Goal: Task Accomplishment & Management: Manage account settings

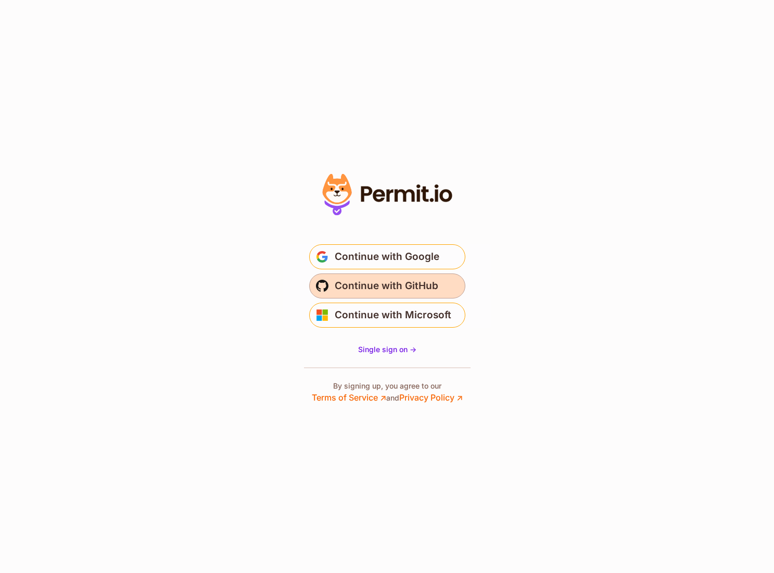
click at [364, 282] on span "Continue with GitHub" at bounding box center [387, 286] width 104 height 17
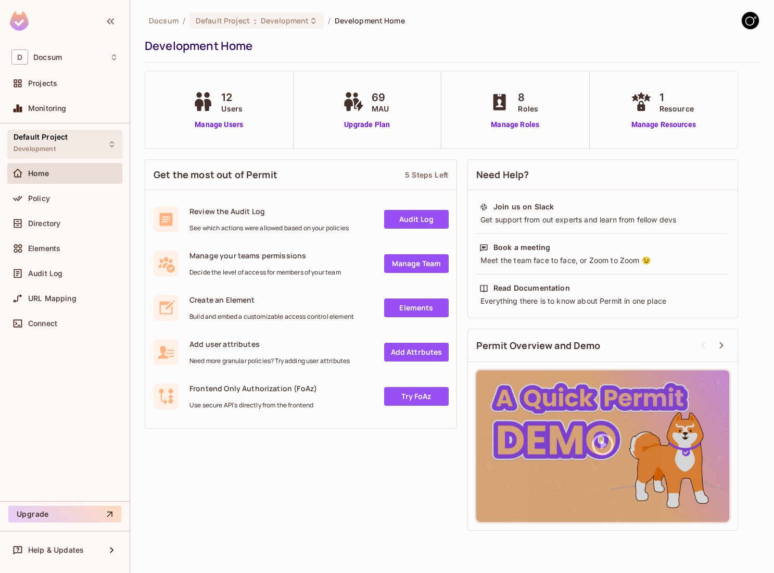
click at [48, 146] on span "Development" at bounding box center [35, 149] width 42 height 8
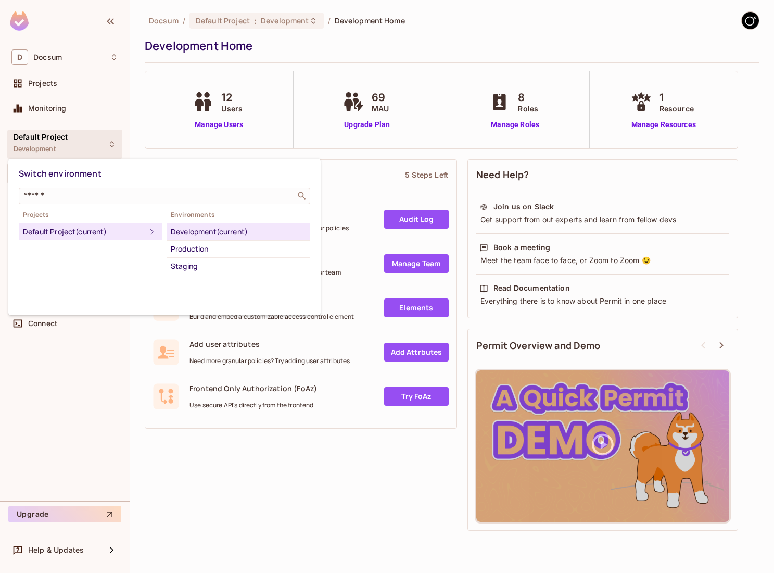
click at [49, 145] on div at bounding box center [387, 286] width 774 height 573
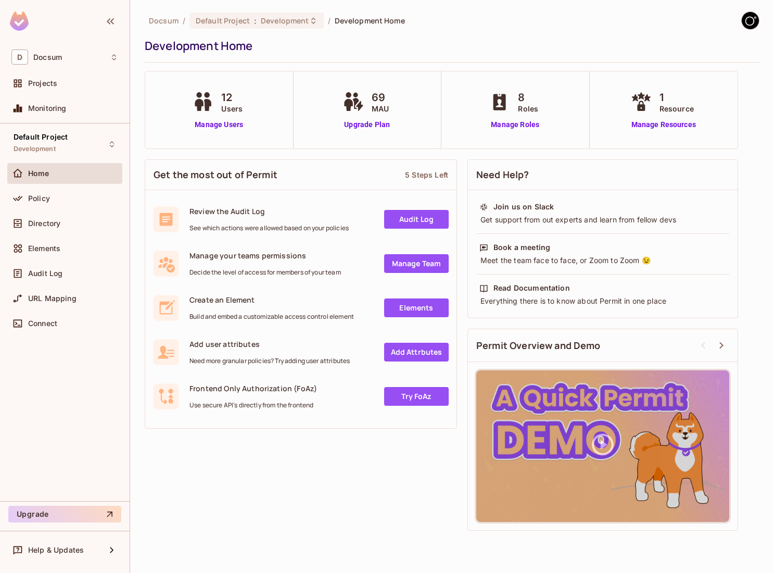
click at [756, 18] on img at bounding box center [750, 20] width 17 height 17
click at [64, 400] on div at bounding box center [387, 286] width 774 height 573
click at [111, 53] on div "D Docsum" at bounding box center [64, 56] width 107 height 15
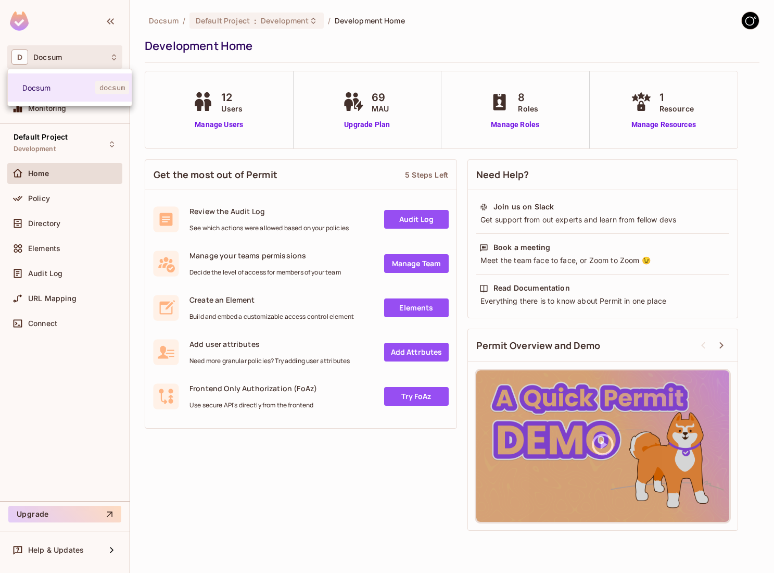
click at [111, 53] on div at bounding box center [387, 286] width 774 height 573
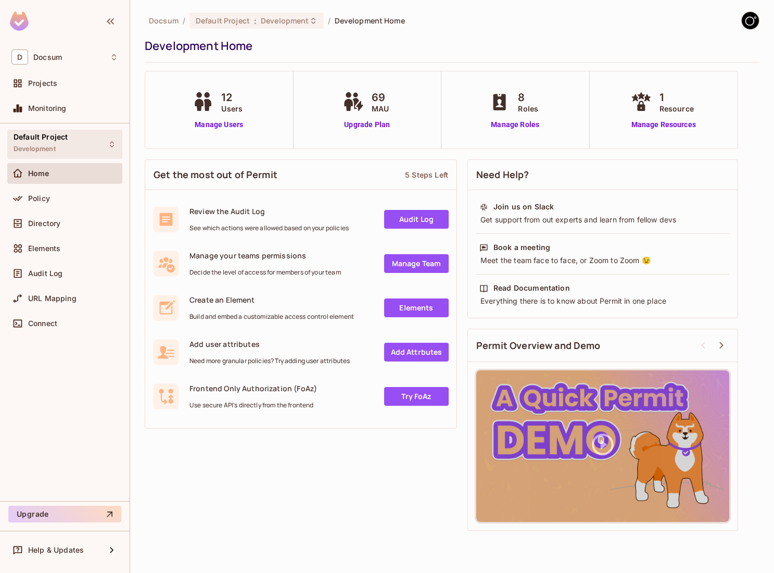
click at [77, 148] on div "Default Project Development" at bounding box center [64, 144] width 115 height 29
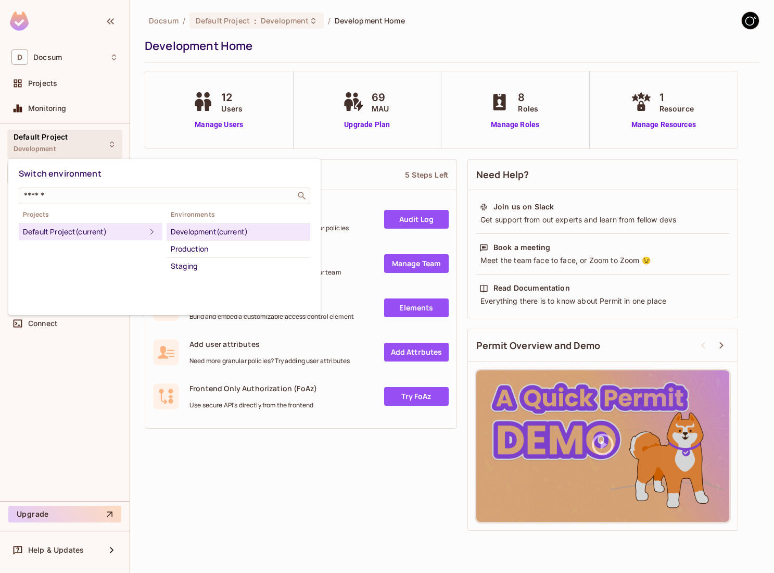
click at [77, 148] on div at bounding box center [387, 286] width 774 height 573
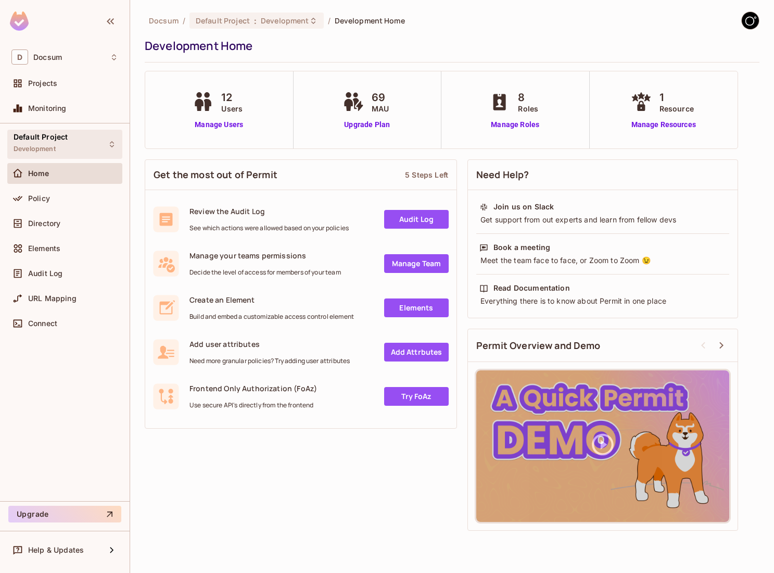
click at [76, 146] on div "Default Project Development" at bounding box center [64, 144] width 115 height 29
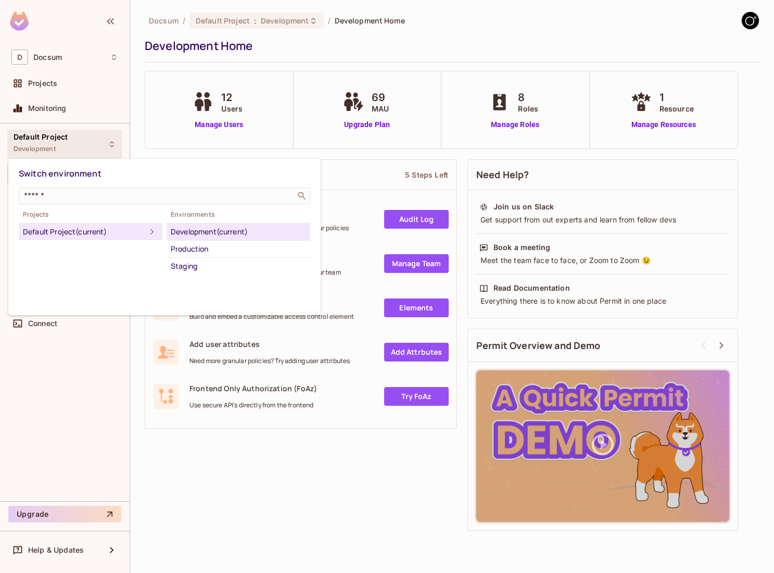
click at [217, 234] on div "Development (current)" at bounding box center [238, 231] width 135 height 12
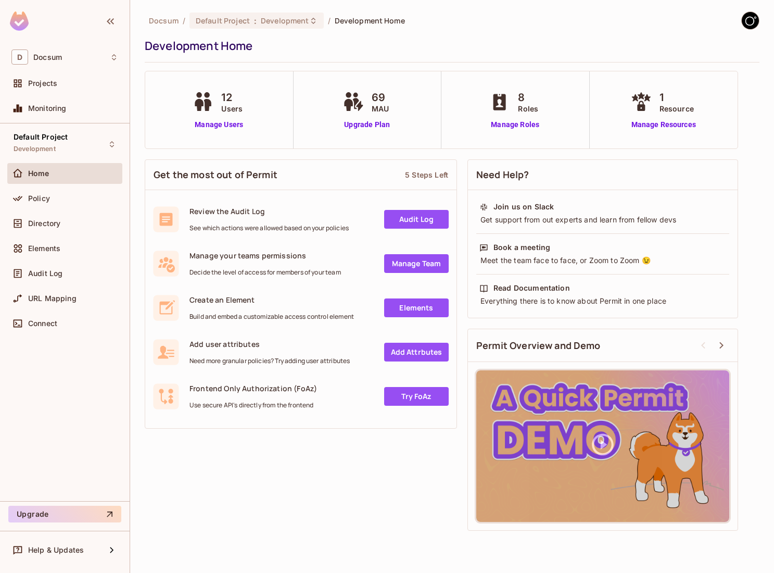
click at [753, 20] on img at bounding box center [750, 20] width 17 height 17
click at [64, 227] on div at bounding box center [387, 286] width 774 height 573
click at [46, 222] on span "Directory" at bounding box center [44, 223] width 32 height 8
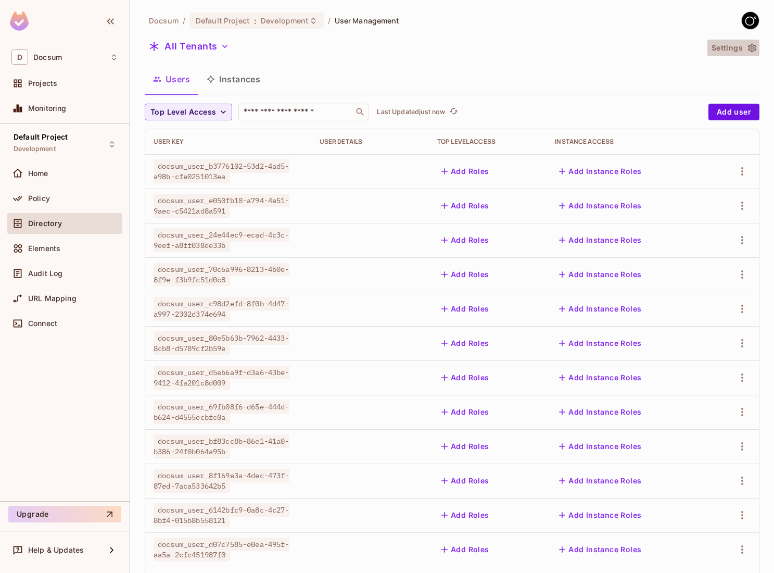
click at [755, 46] on icon "button" at bounding box center [752, 48] width 10 height 10
click at [244, 82] on button "Instances" at bounding box center [233, 79] width 70 height 26
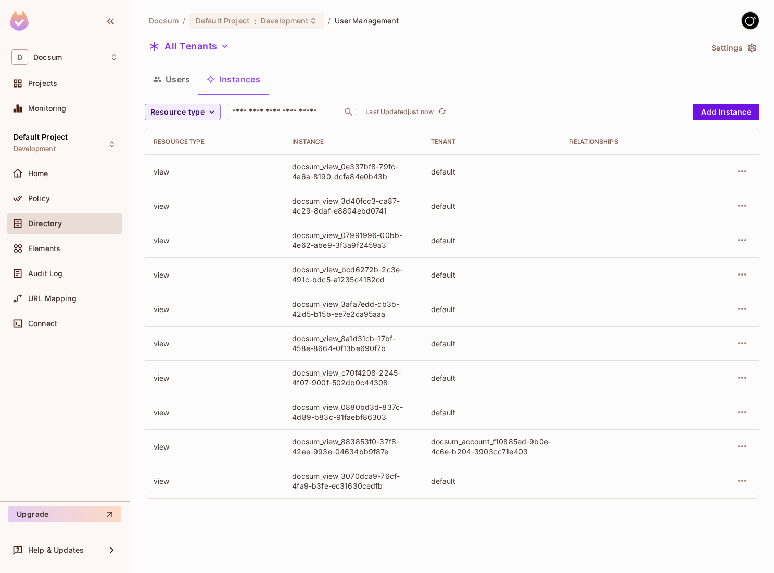
click at [188, 72] on button "Users" at bounding box center [172, 79] width 54 height 26
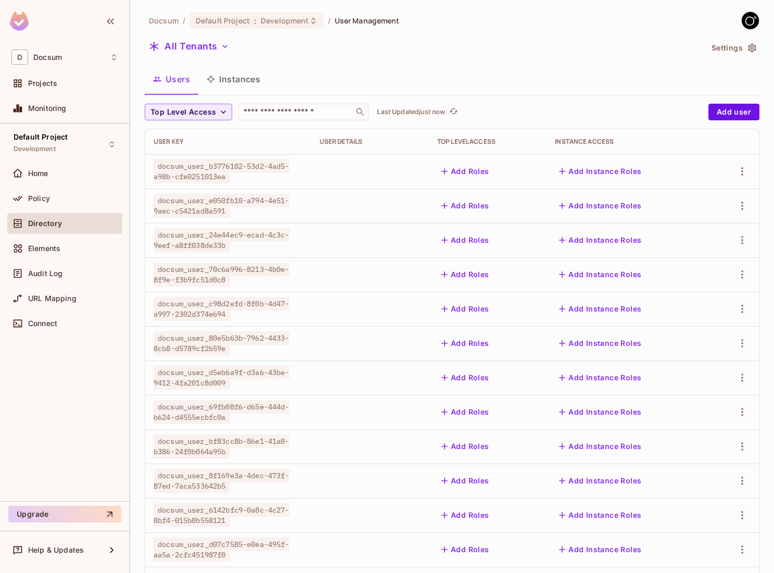
scroll to position [52, 0]
